Goal: Connect with others: Connect with others

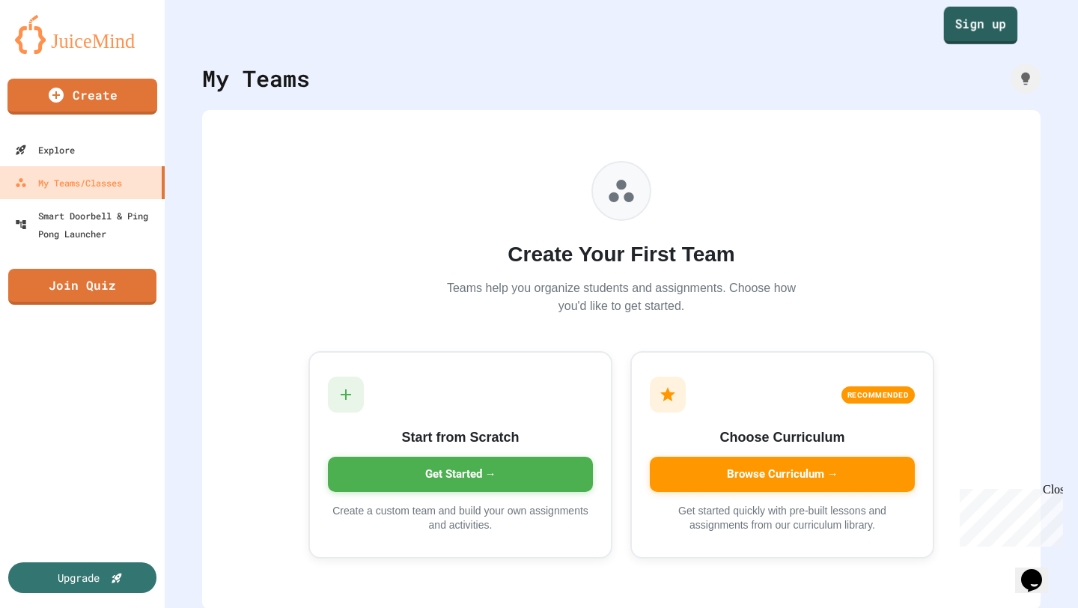
click at [993, 27] on link "Sign up" at bounding box center [981, 25] width 74 height 37
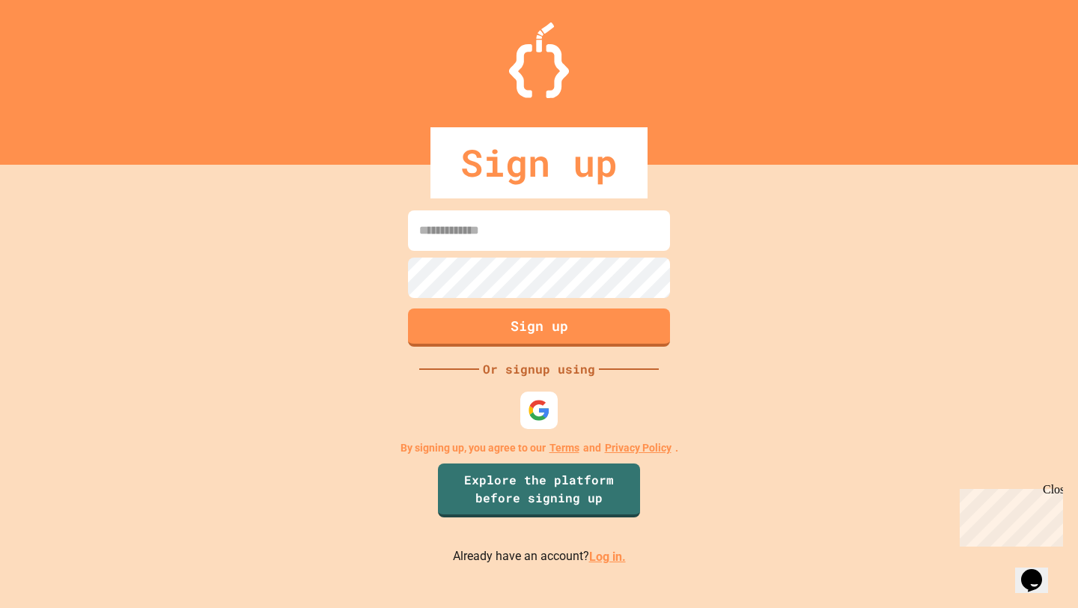
click at [599, 231] on input at bounding box center [539, 230] width 262 height 40
click at [546, 412] on img at bounding box center [539, 410] width 25 height 25
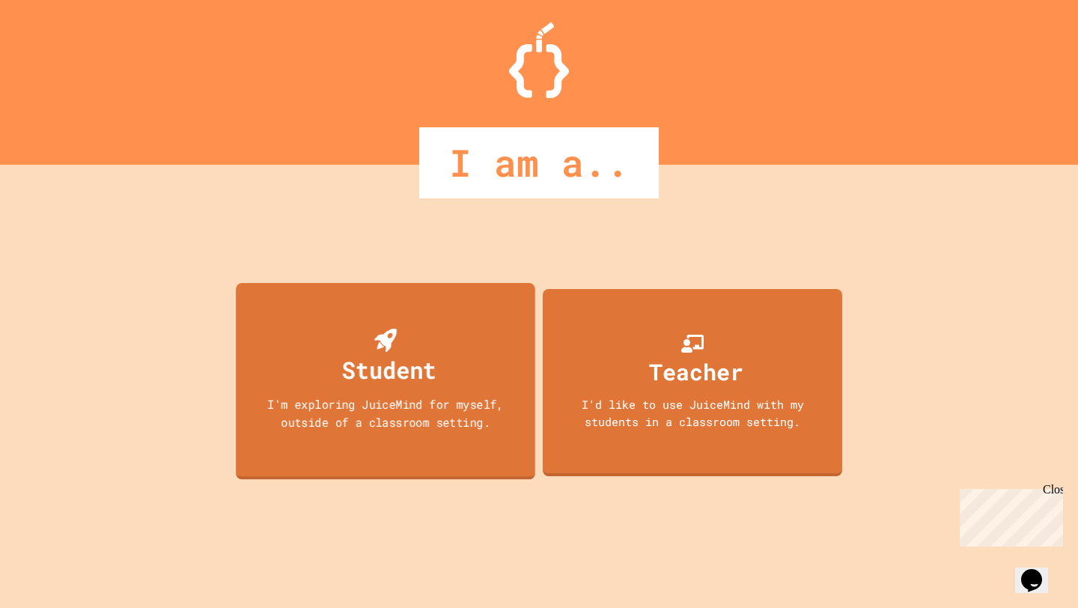
click at [371, 353] on div "Student" at bounding box center [389, 369] width 94 height 35
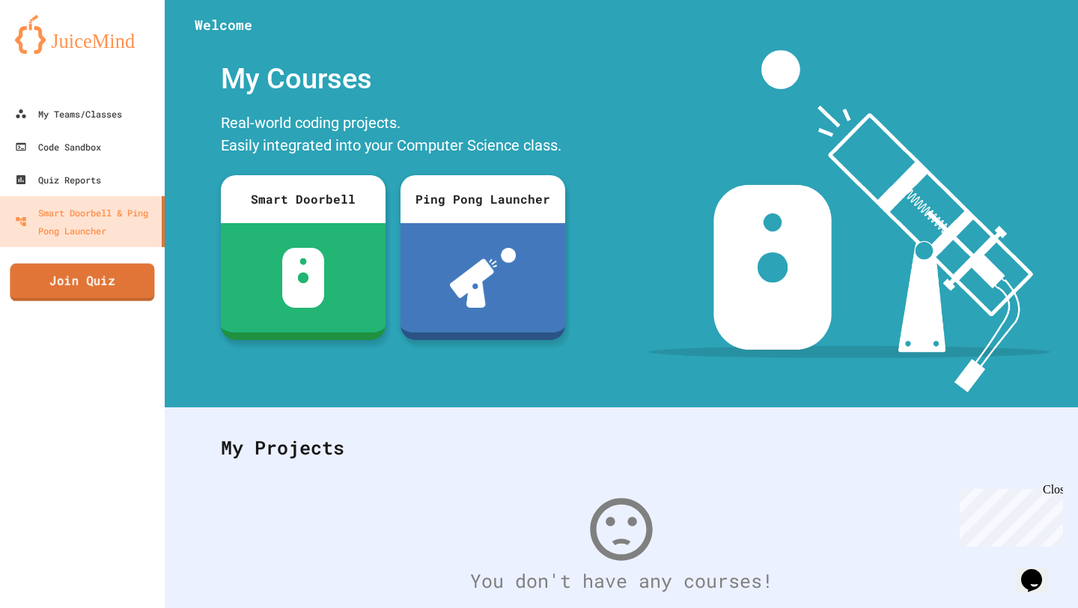
click at [101, 285] on link "Join Quiz" at bounding box center [82, 282] width 144 height 37
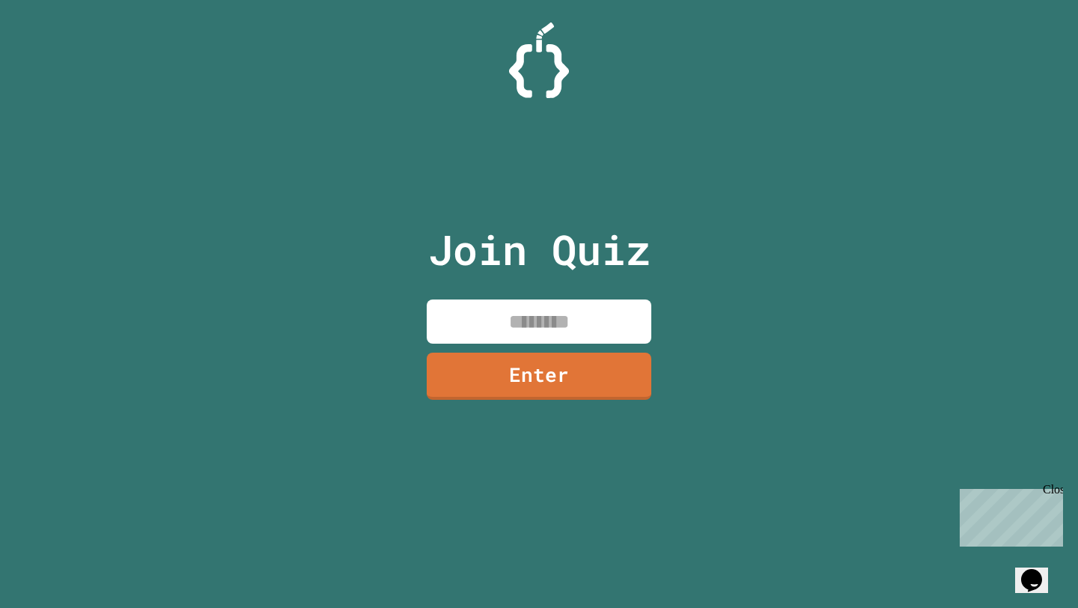
click at [442, 304] on input at bounding box center [539, 321] width 225 height 44
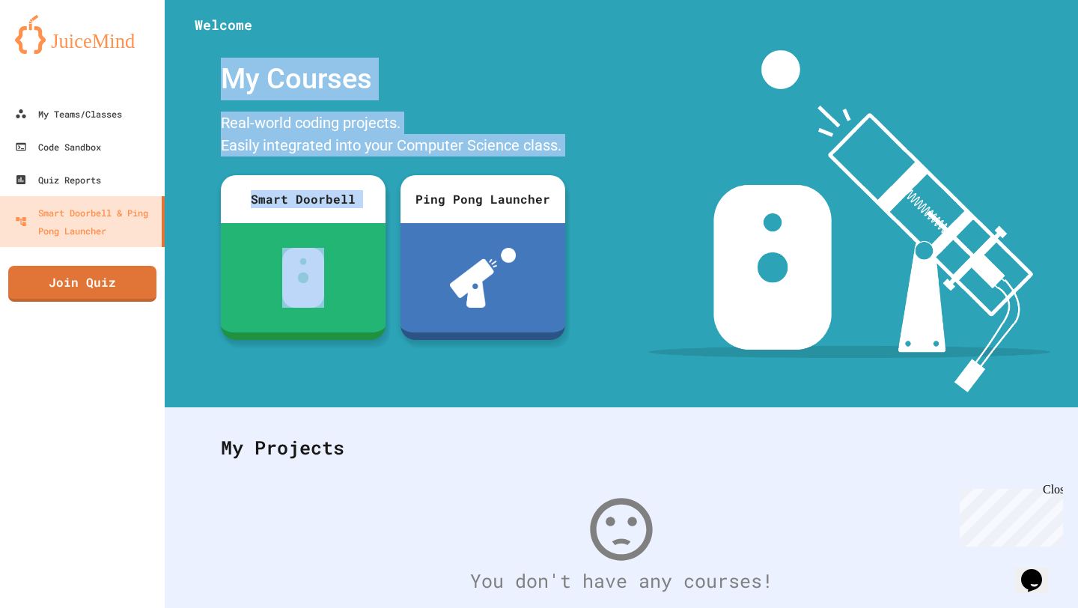
drag, startPoint x: 285, startPoint y: 45, endPoint x: 341, endPoint y: 459, distance: 417.7
click at [336, 426] on div "Welcome My Courses Real-world coding projects. Easily integrated into your Comp…" at bounding box center [621, 304] width 913 height 608
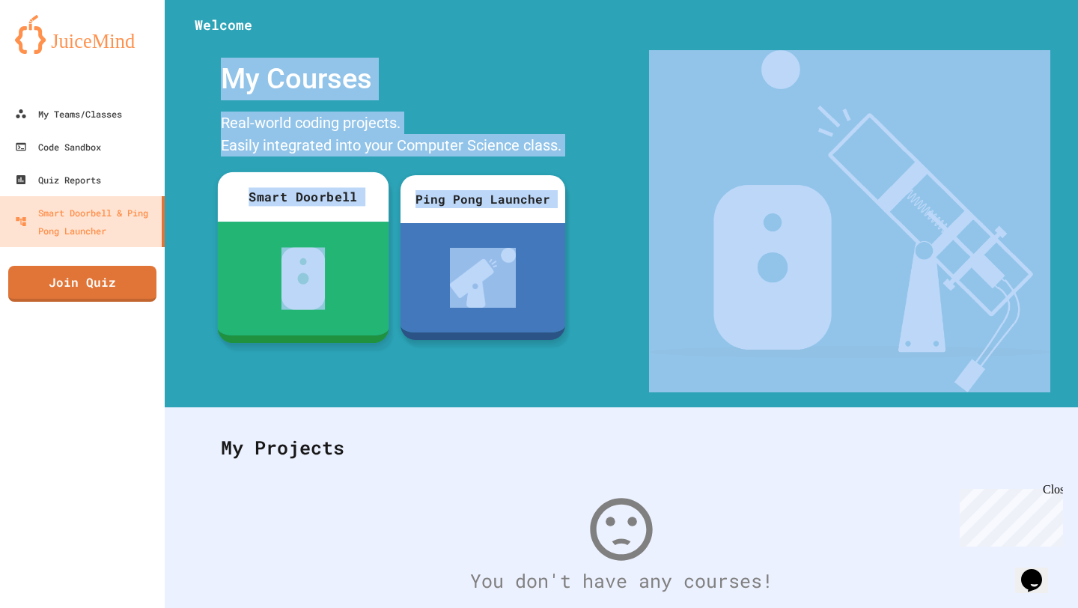
scroll to position [132, 0]
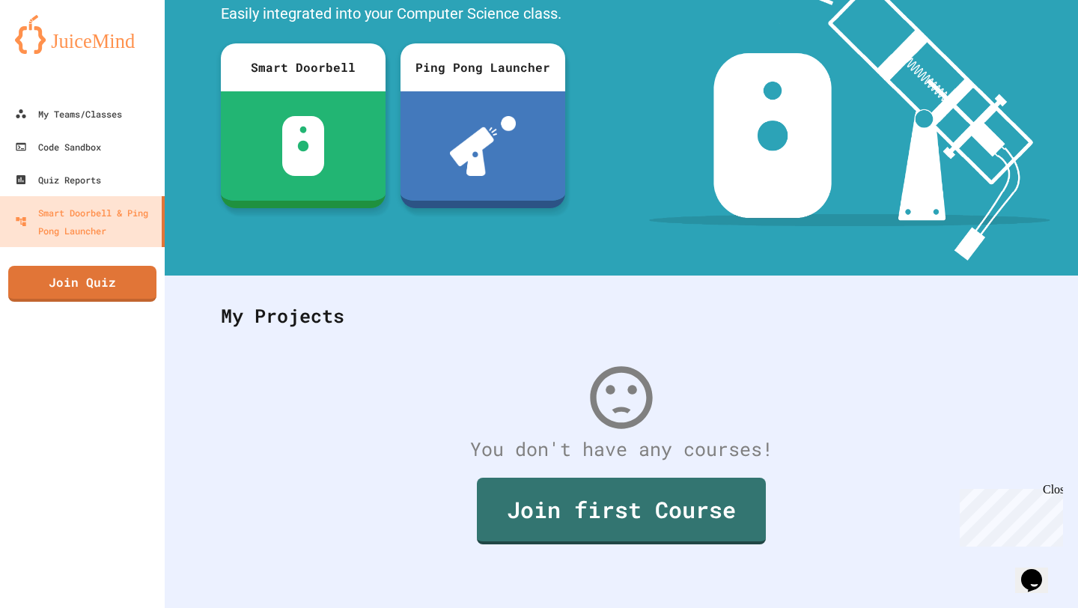
click at [332, 452] on div "You don't have any courses!" at bounding box center [621, 449] width 831 height 28
click at [490, 511] on link "Join first Course" at bounding box center [621, 510] width 293 height 70
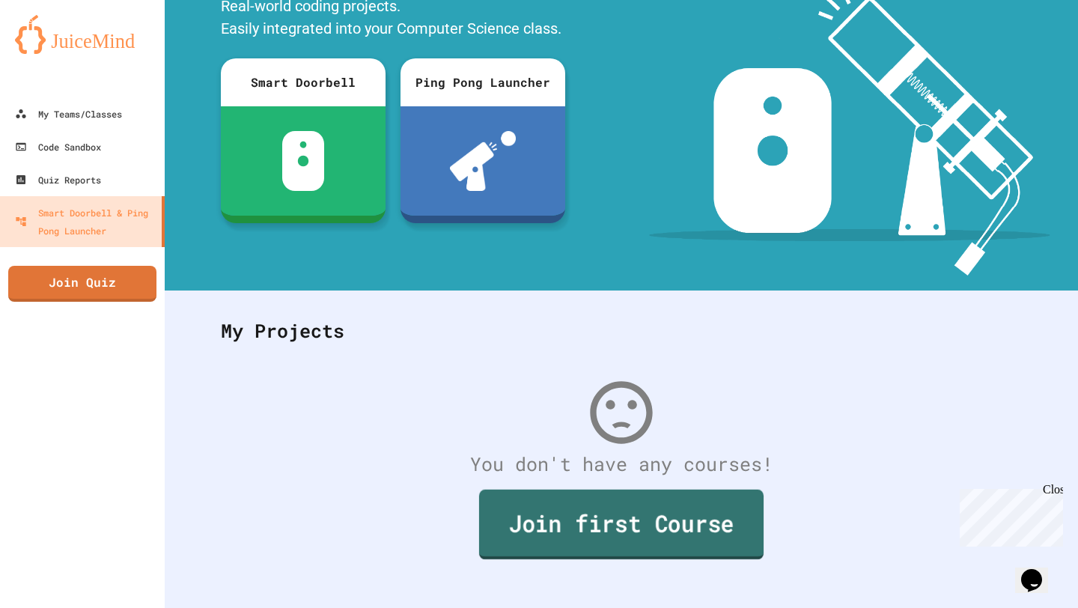
scroll to position [0, 0]
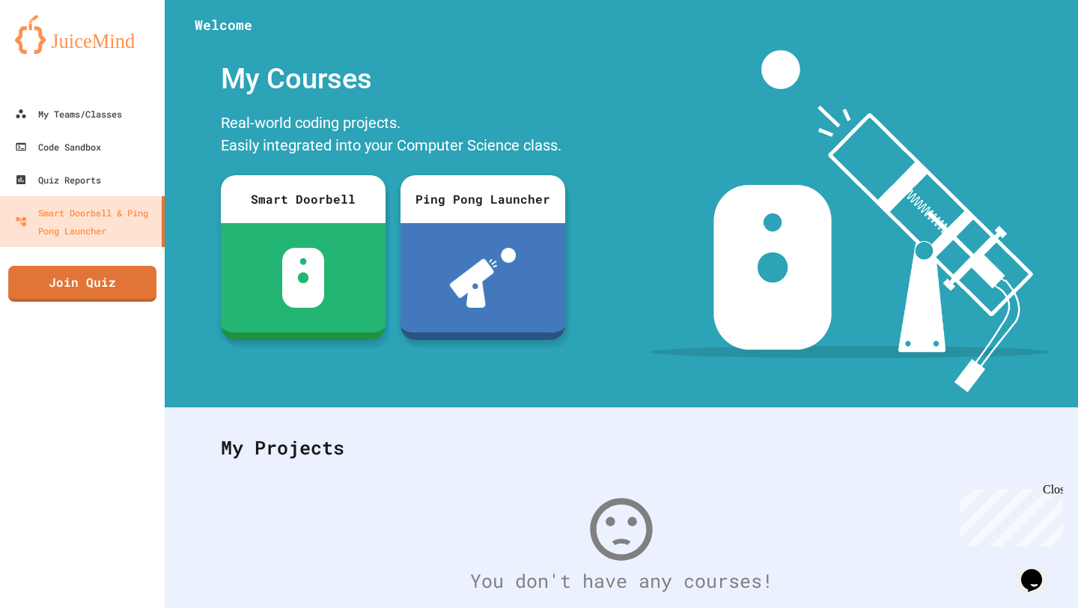
click at [1033, 37] on button "My Account" at bounding box center [1033, 37] width 0 height 0
click at [1027, 34] on div at bounding box center [539, 304] width 1078 height 608
click at [1033, 37] on icon "My Account" at bounding box center [1033, 37] width 0 height 0
click at [569, 90] on div at bounding box center [539, 304] width 1078 height 608
click at [96, 115] on div "My Teams/Classes" at bounding box center [68, 114] width 110 height 19
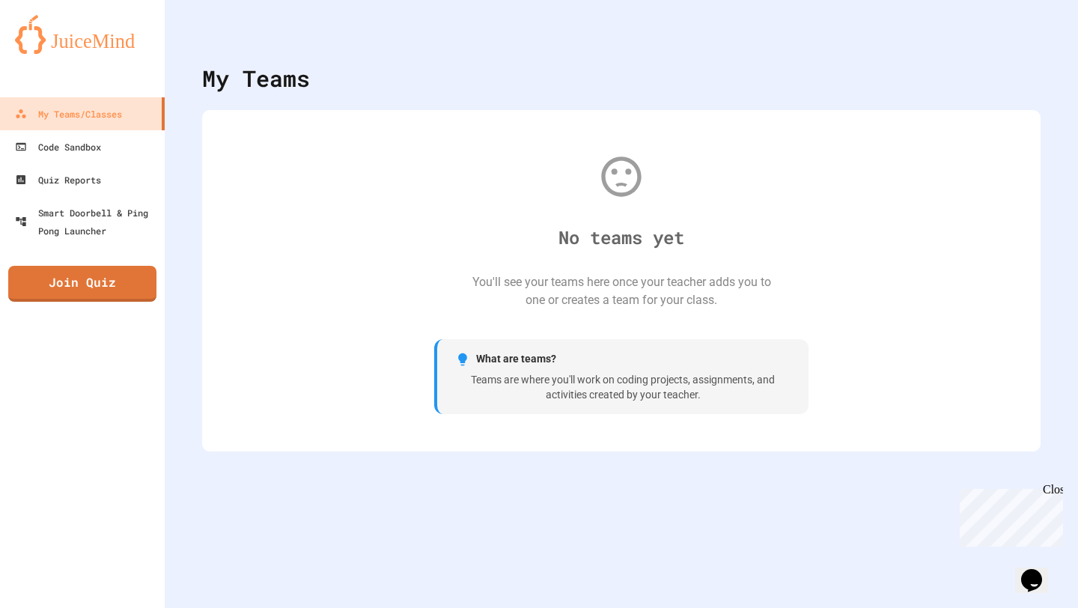
click at [550, 361] on span "What are teams?" at bounding box center [516, 359] width 80 height 16
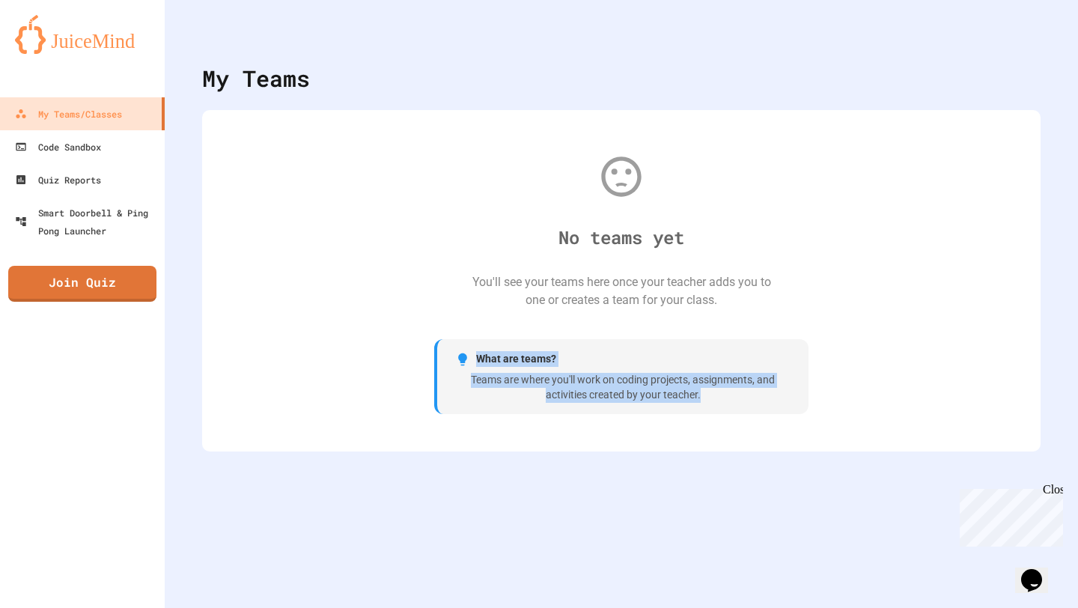
drag, startPoint x: 481, startPoint y: 337, endPoint x: 545, endPoint y: 423, distance: 107.5
click at [545, 423] on div "No teams yet You'll see your teams here once your teacher adds you to one or cr…" at bounding box center [621, 280] width 808 height 311
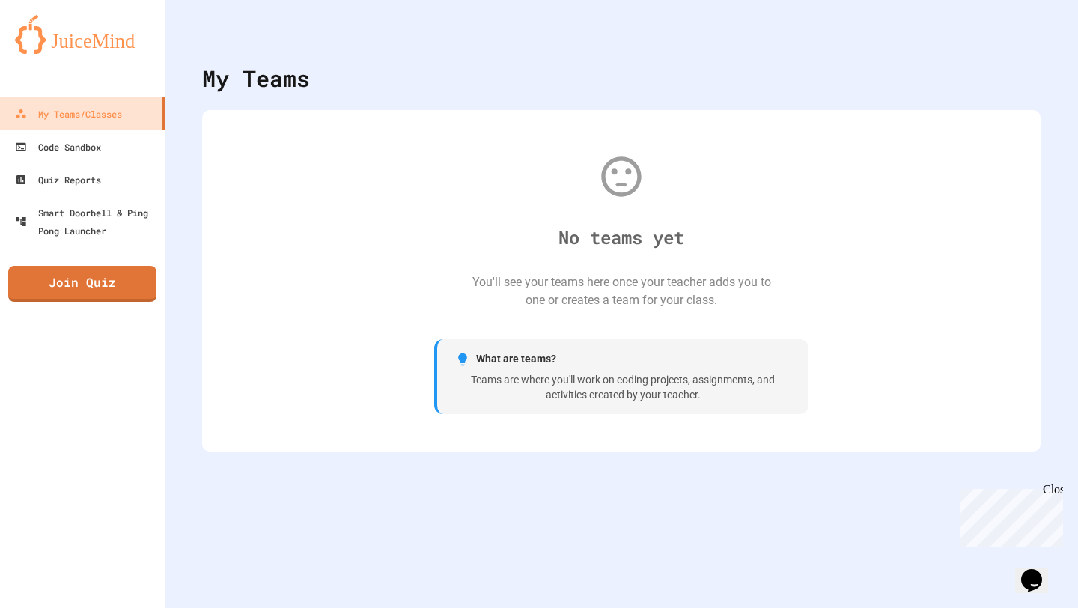
click at [869, 112] on div "No teams yet You'll see your teams here once your teacher adds you to one or cr…" at bounding box center [621, 280] width 838 height 341
click at [130, 141] on link "Code Sandbox" at bounding box center [83, 147] width 170 height 34
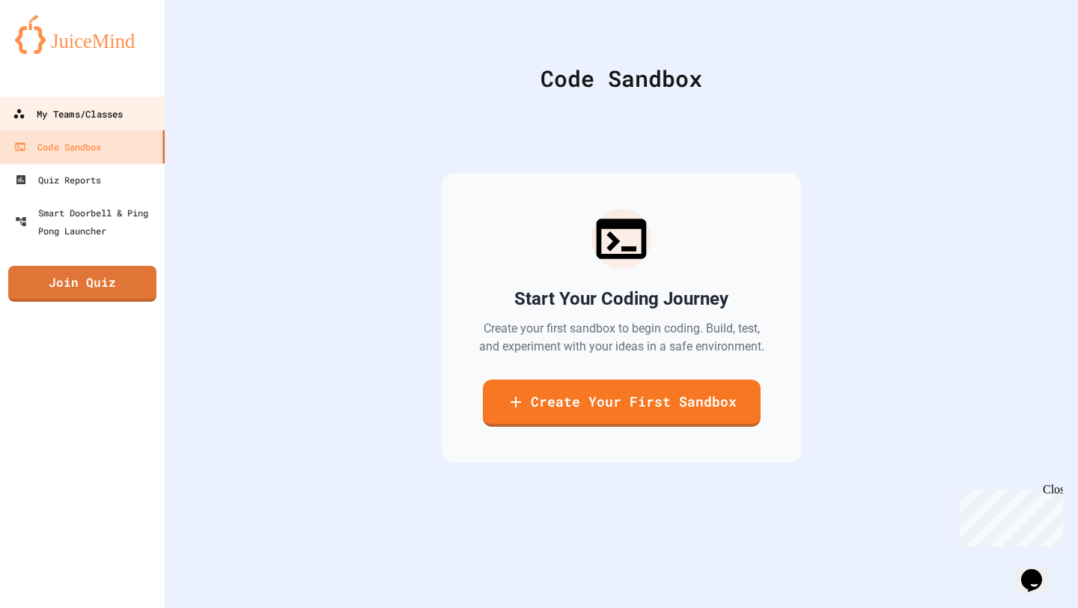
click at [107, 115] on div "My Teams/Classes" at bounding box center [68, 114] width 110 height 19
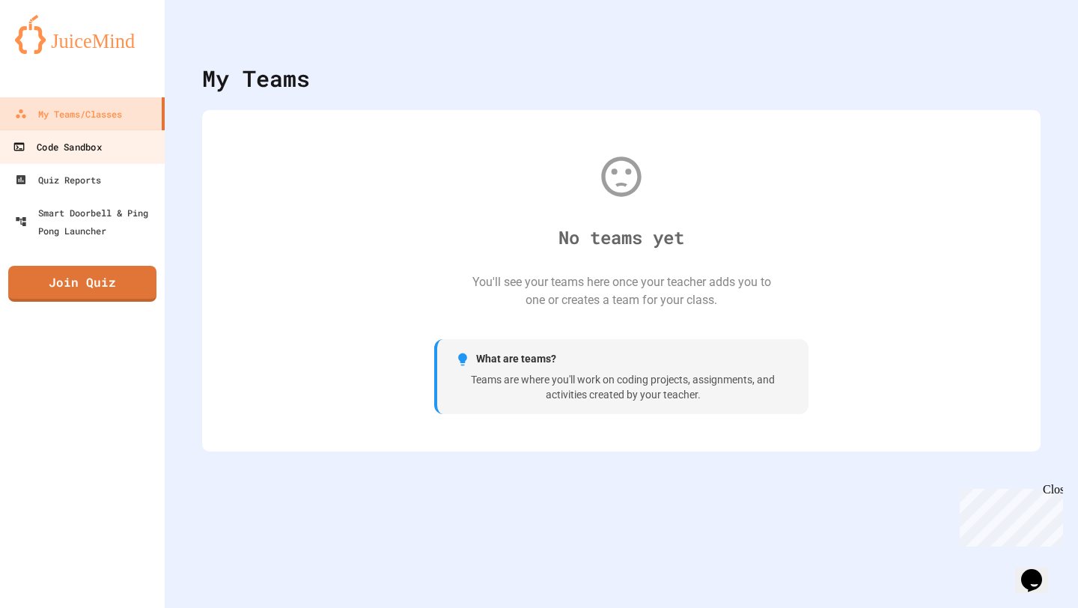
click at [113, 145] on link "Code Sandbox" at bounding box center [83, 147] width 170 height 34
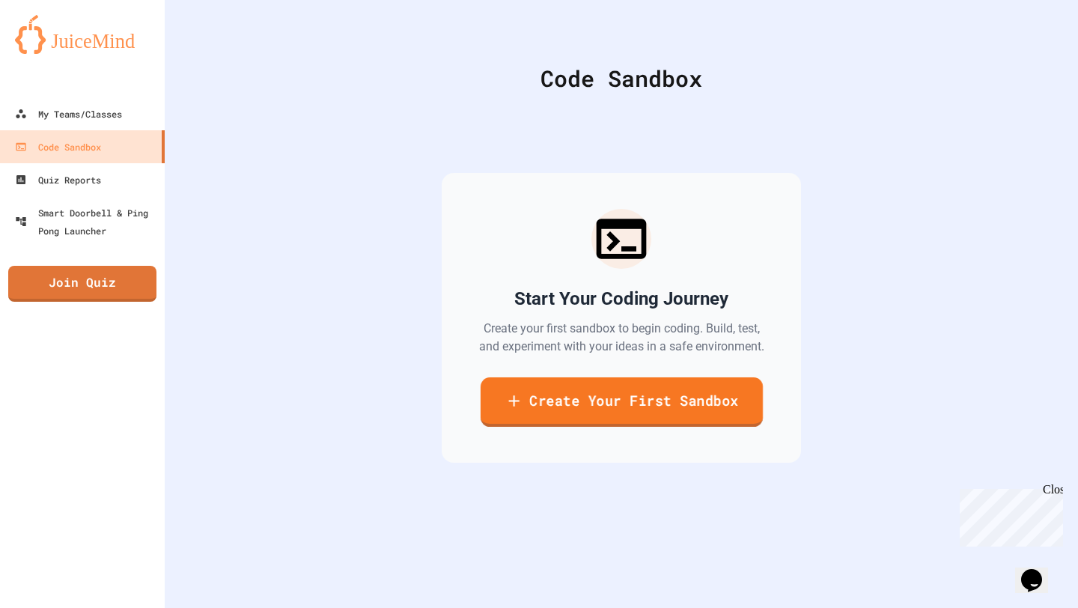
click at [580, 424] on link "Create Your First Sandbox" at bounding box center [621, 401] width 282 height 49
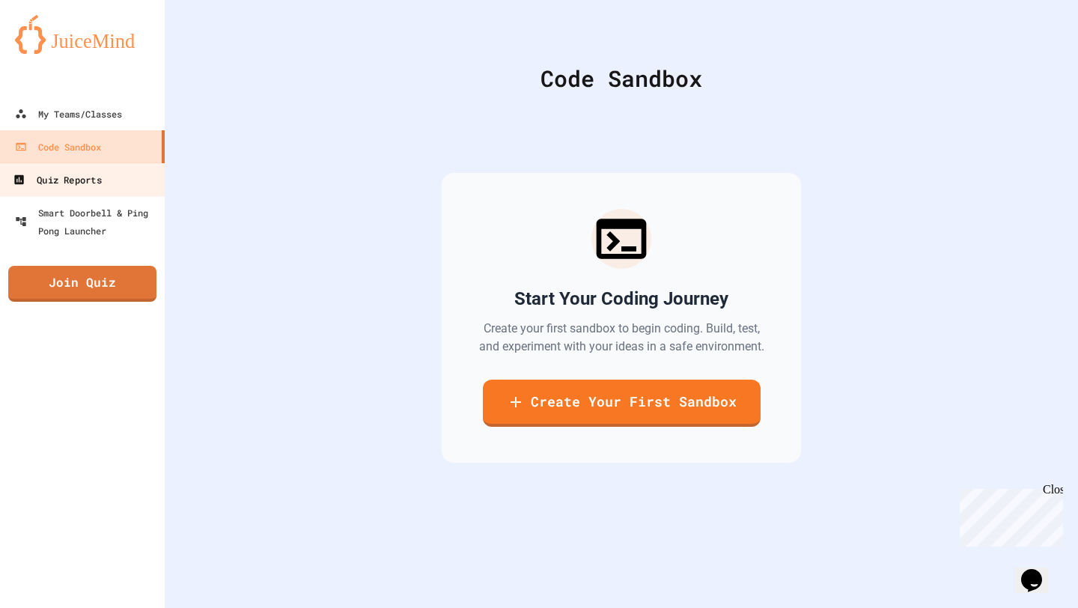
click at [133, 183] on link "Quiz Reports" at bounding box center [83, 179] width 170 height 34
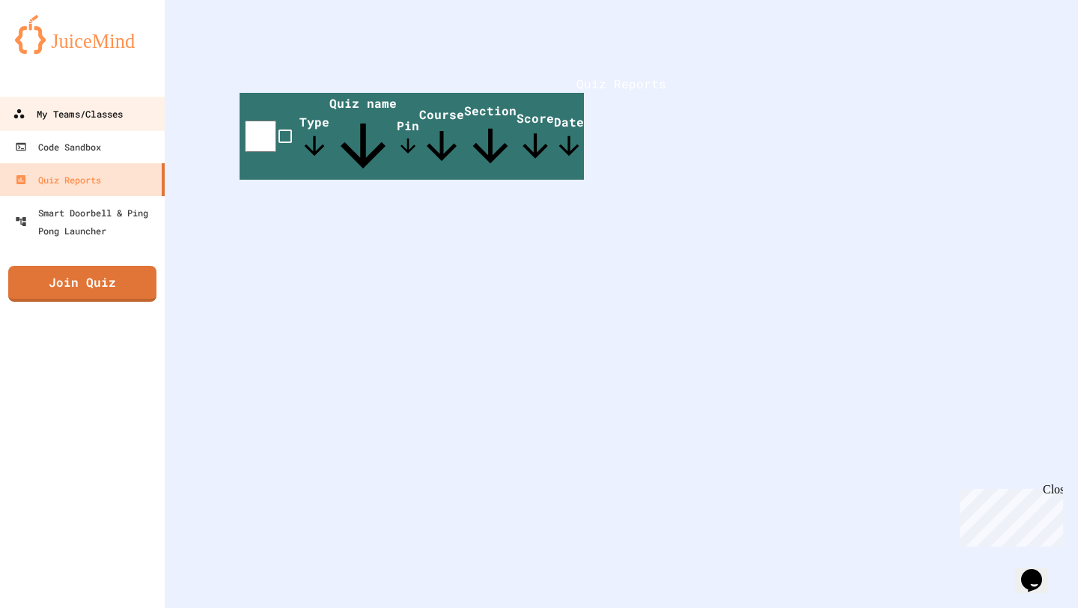
click at [115, 106] on div "My Teams/Classes" at bounding box center [68, 114] width 110 height 19
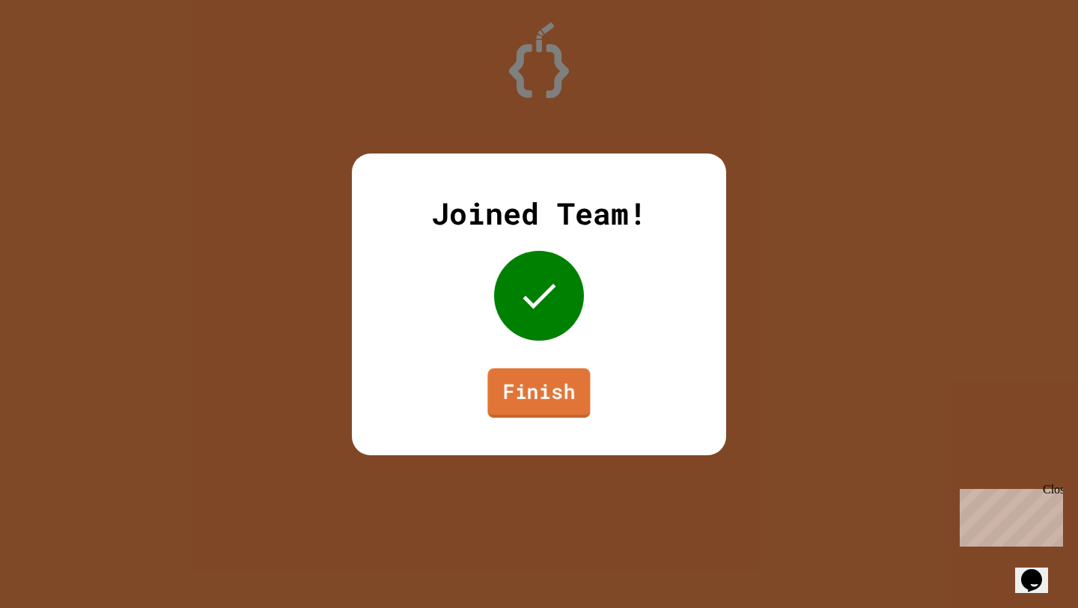
click at [534, 398] on link "Finish" at bounding box center [538, 392] width 103 height 49
